Goal: Find specific page/section: Find specific page/section

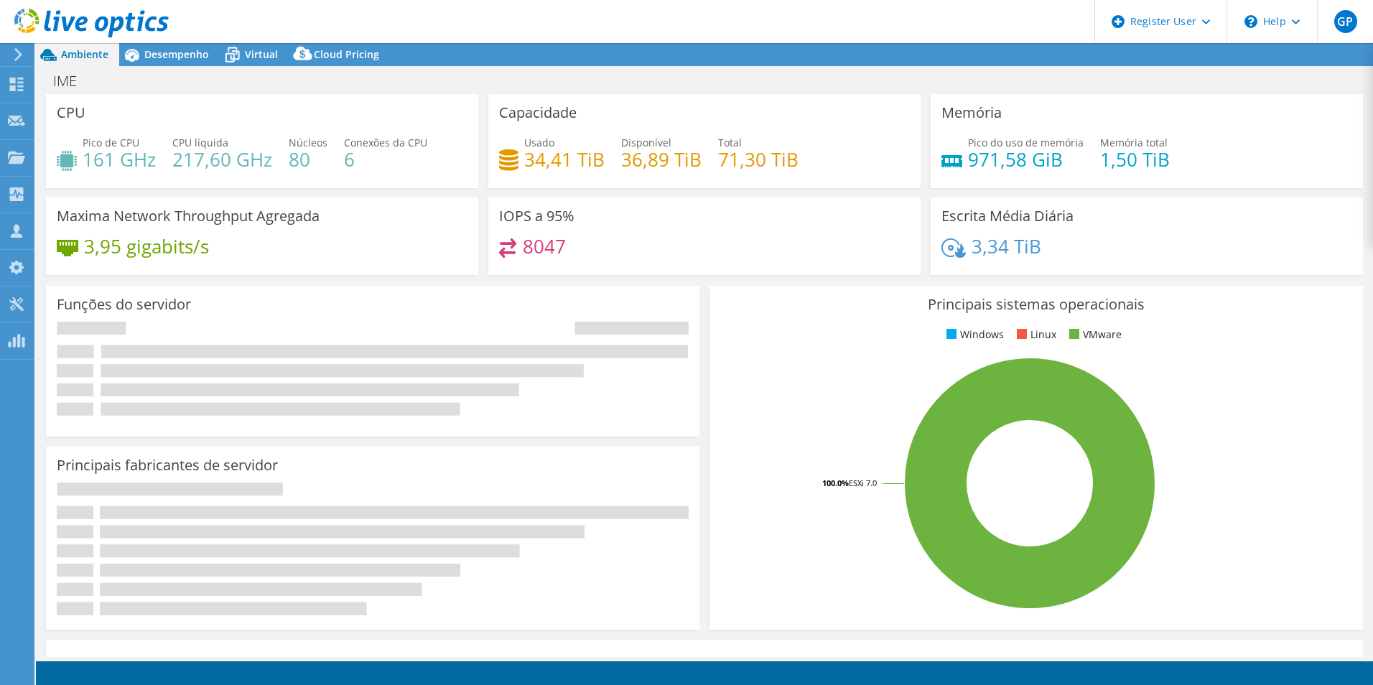
select select "SouthAmerica"
select select "BRL"
